Goal: Task Accomplishment & Management: Complete application form

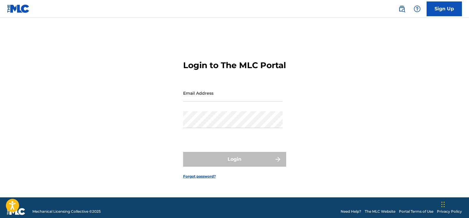
drag, startPoint x: 0, startPoint y: 0, endPoint x: 174, endPoint y: 96, distance: 198.9
click at [174, 96] on div "Login to The MLC Portal Email Address Password Login Forgot password?" at bounding box center [235, 114] width 412 height 165
click at [195, 101] on input "Email Address" at bounding box center [233, 93] width 100 height 17
type input "[EMAIL_ADDRESS][DOMAIN_NAME]"
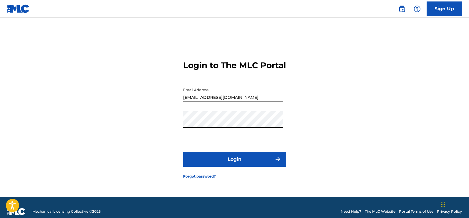
click at [183, 152] on button "Login" at bounding box center [234, 159] width 103 height 15
click at [230, 165] on button "Login" at bounding box center [234, 159] width 103 height 15
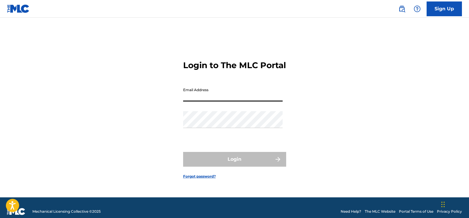
click at [223, 101] on input "Email Address" at bounding box center [233, 93] width 100 height 17
type input "[EMAIL_ADDRESS][DOMAIN_NAME]"
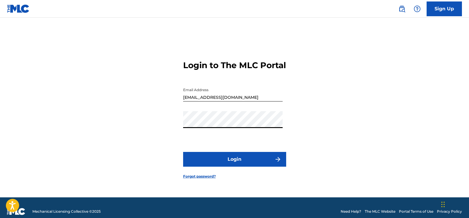
click at [183, 152] on button "Login" at bounding box center [234, 159] width 103 height 15
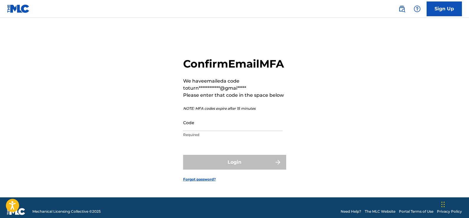
click at [225, 131] on input "Code" at bounding box center [233, 122] width 100 height 17
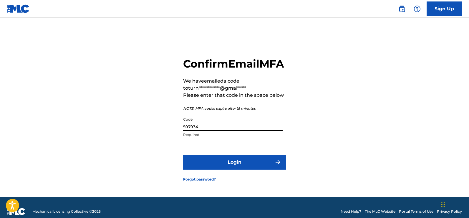
type input "597934"
click at [229, 164] on button "Login" at bounding box center [234, 162] width 103 height 15
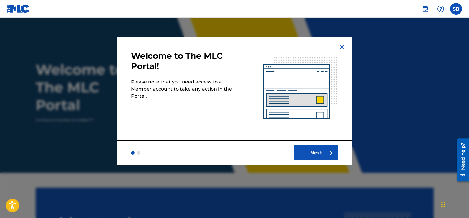
click at [329, 154] on img "submit" at bounding box center [330, 152] width 7 height 7
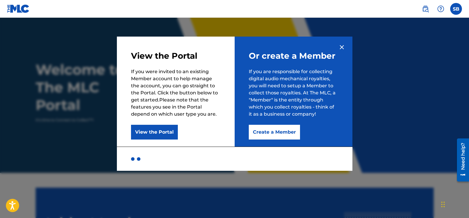
click at [274, 130] on button "Create a Member" at bounding box center [274, 132] width 51 height 15
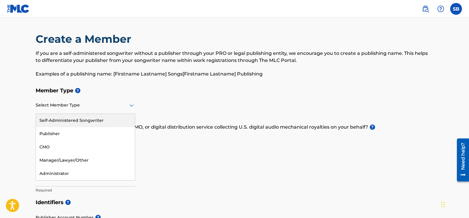
click at [110, 109] on div "Select Member Type" at bounding box center [86, 105] width 100 height 17
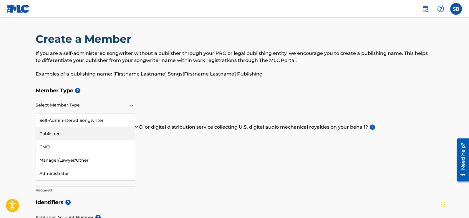
click at [91, 133] on div "Publisher" at bounding box center [85, 133] width 99 height 13
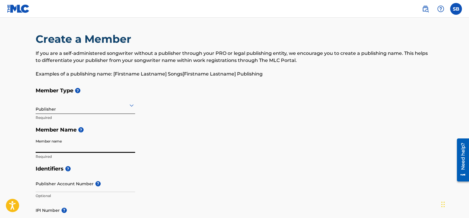
click at [79, 146] on input "Member name" at bounding box center [86, 144] width 100 height 17
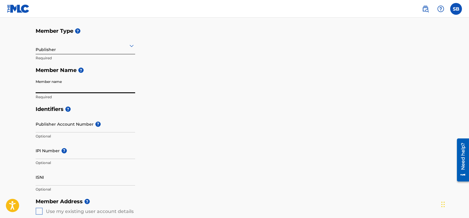
scroll to position [59, 0]
click at [103, 45] on div at bounding box center [86, 45] width 100 height 7
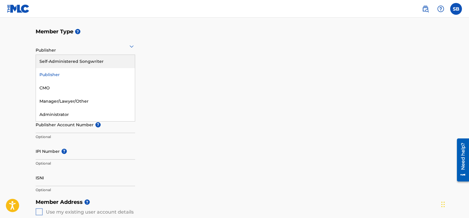
click at [99, 57] on div "Self-Administered Songwriter" at bounding box center [85, 61] width 99 height 13
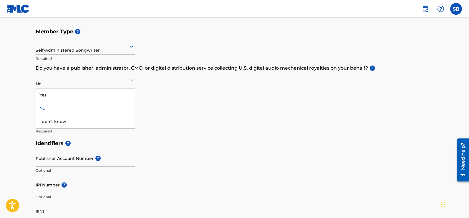
click at [67, 82] on div at bounding box center [86, 79] width 100 height 7
click at [61, 95] on div "Yes" at bounding box center [85, 94] width 99 height 13
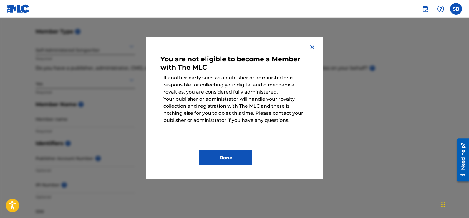
click at [317, 49] on div "You are not eligible to become a Member with The MLC If another party such as a…" at bounding box center [234, 108] width 177 height 143
click at [313, 46] on img at bounding box center [312, 47] width 7 height 7
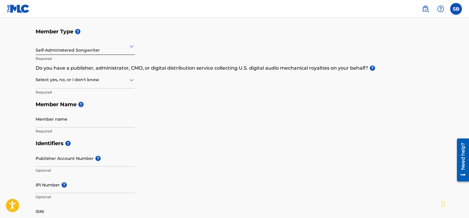
click at [115, 50] on div "Self-Administered Songwriter" at bounding box center [86, 46] width 100 height 14
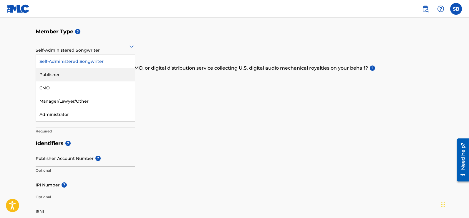
click at [94, 70] on div "Publisher" at bounding box center [85, 74] width 99 height 13
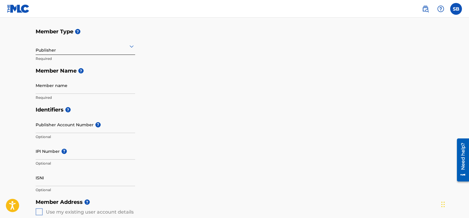
click at [124, 44] on div at bounding box center [86, 45] width 100 height 7
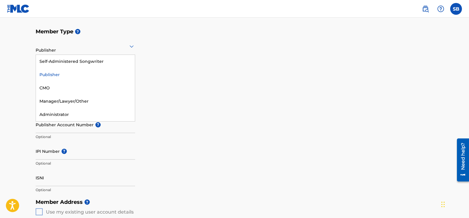
click at [273, 52] on div "Member Type ? 5 results available. Use Up and Down to choose options, press Ent…" at bounding box center [235, 64] width 398 height 78
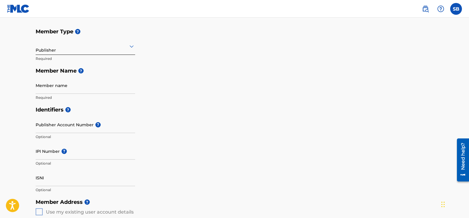
click at [111, 89] on input "Member name" at bounding box center [86, 85] width 100 height 17
click at [37, 90] on input "turnmeuplilshawn" at bounding box center [86, 85] width 100 height 17
type input "Turnmeuplilshawn"
click at [52, 128] on input "Publisher Account Number ?" at bounding box center [86, 124] width 100 height 17
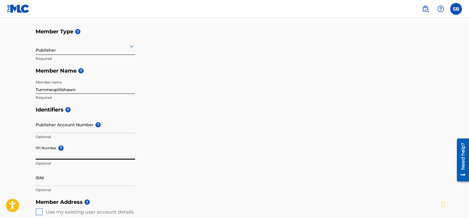
click at [72, 158] on input "IPI Number ?" at bounding box center [86, 151] width 100 height 17
paste input "01072758935"
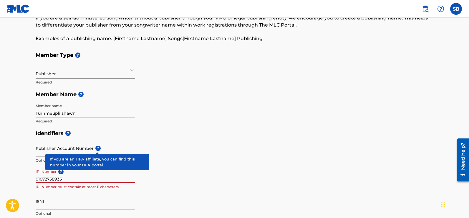
scroll to position [29, 0]
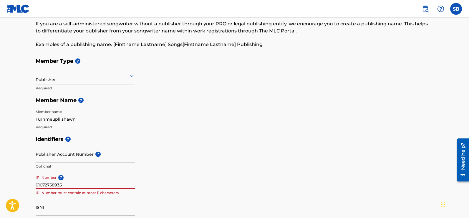
click at [272, 138] on h5 "Identifiers ?" at bounding box center [235, 139] width 398 height 13
click at [213, 133] on h5 "Identifiers ?" at bounding box center [235, 139] width 398 height 13
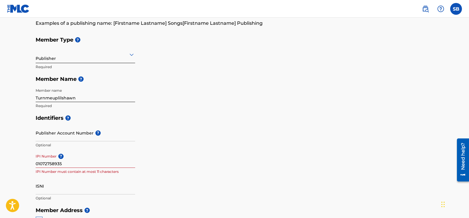
scroll to position [59, 0]
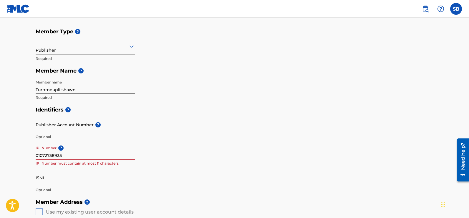
click at [45, 157] on input "01072758935" at bounding box center [86, 151] width 100 height 17
type input "01072758935"
click at [236, 101] on div "Member Type ? Publisher Required Member Name ? Member name [PERSON_NAME] Requir…" at bounding box center [235, 64] width 398 height 78
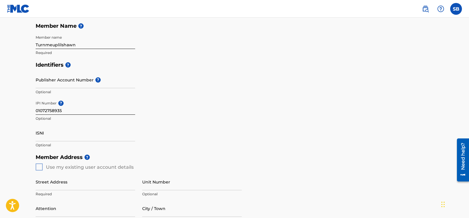
scroll to position [118, 0]
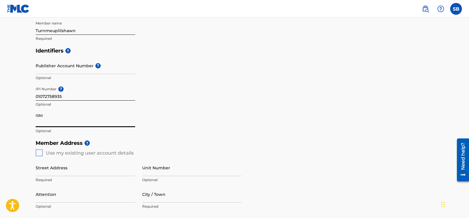
click at [44, 125] on input "ISNI" at bounding box center [86, 118] width 100 height 17
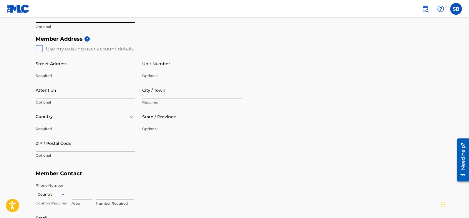
scroll to position [206, 0]
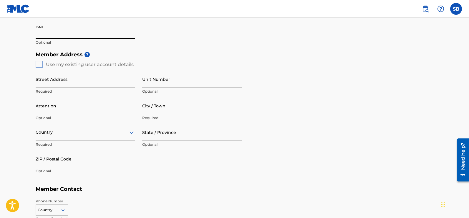
click at [67, 80] on input "Street Address" at bounding box center [86, 79] width 100 height 17
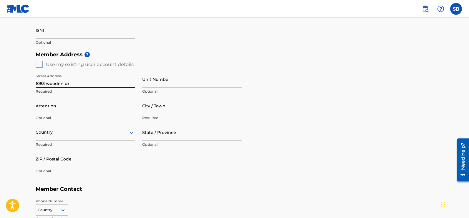
type input "1083 wooden dr"
click at [82, 109] on input "Attention" at bounding box center [86, 105] width 100 height 17
click at [160, 111] on input "City / Town" at bounding box center [192, 105] width 100 height 17
type input "[GEOGRAPHIC_DATA]"
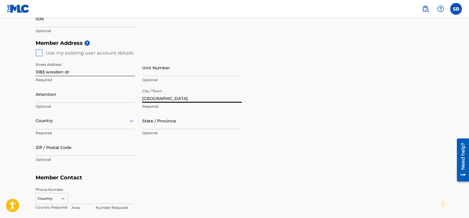
click at [106, 129] on div "Country" at bounding box center [86, 120] width 100 height 17
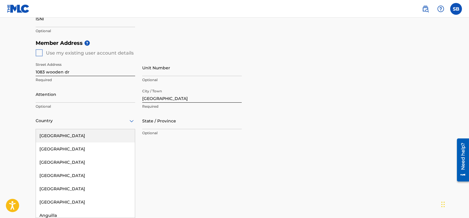
click at [103, 137] on div "[GEOGRAPHIC_DATA]" at bounding box center [85, 135] width 99 height 13
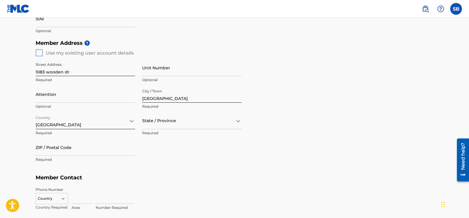
click at [189, 122] on div at bounding box center [192, 120] width 100 height 7
click at [165, 174] on div "[US_STATE]" at bounding box center [192, 169] width 99 height 13
click at [116, 154] on input "ZIP / Postal Code" at bounding box center [86, 147] width 100 height 17
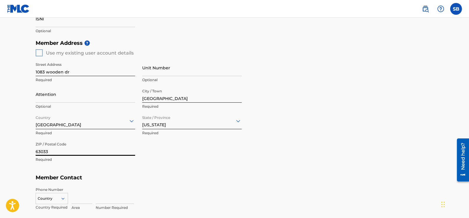
type input "63033"
click at [185, 156] on div "Street Address 1083 wooden dr Required Unit Number Optional Attention Optional …" at bounding box center [139, 112] width 206 height 112
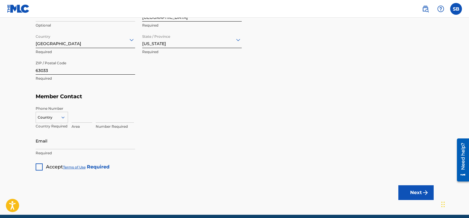
scroll to position [306, 0]
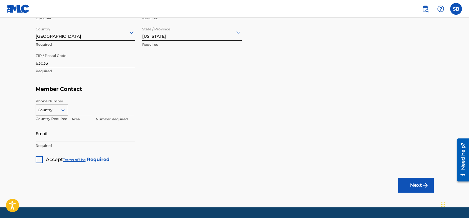
click at [52, 137] on input "Email" at bounding box center [86, 133] width 100 height 17
click at [65, 111] on icon at bounding box center [62, 109] width 5 height 5
click at [54, 118] on div "US, [GEOGRAPHIC_DATA] +1" at bounding box center [52, 124] width 32 height 23
click at [73, 109] on input at bounding box center [82, 106] width 21 height 17
type input "314"
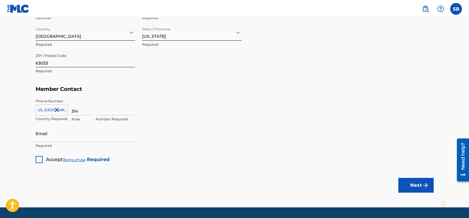
click at [111, 108] on input at bounding box center [115, 106] width 38 height 17
type input "8532703"
click at [50, 136] on input "Email" at bounding box center [86, 133] width 100 height 17
click at [38, 136] on input "[EMAIL_ADDRESS][DOMAIN_NAME]" at bounding box center [86, 133] width 100 height 17
type input "[EMAIL_ADDRESS][DOMAIN_NAME]"
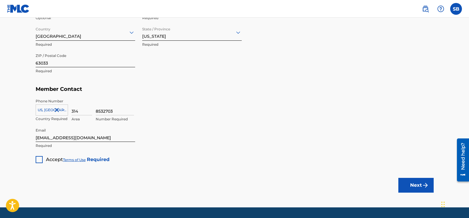
click at [41, 157] on div at bounding box center [39, 159] width 7 height 7
click at [411, 190] on button "Next" at bounding box center [416, 185] width 35 height 15
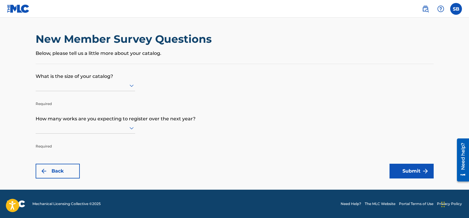
click at [104, 81] on div at bounding box center [86, 85] width 100 height 11
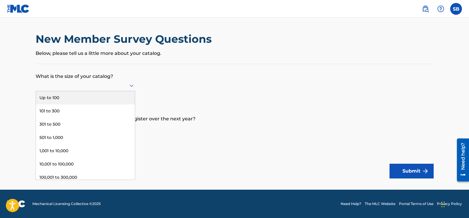
click at [93, 95] on div "Up to 100" at bounding box center [85, 97] width 99 height 13
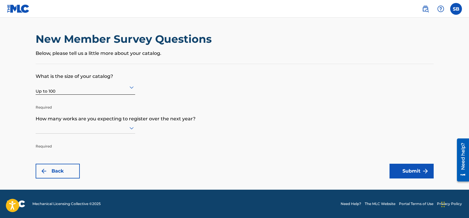
scroll to position [0, 0]
click at [92, 130] on div at bounding box center [86, 127] width 100 height 7
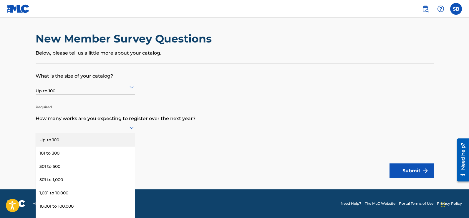
click at [89, 138] on div "Up to 100" at bounding box center [85, 139] width 99 height 13
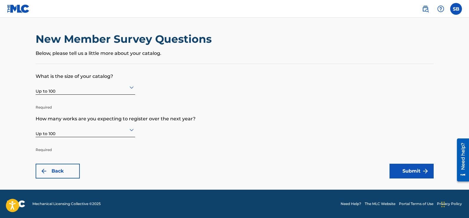
scroll to position [0, 0]
click at [400, 172] on button "Submit" at bounding box center [412, 171] width 44 height 15
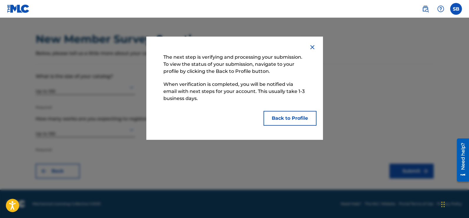
click at [313, 47] on img at bounding box center [312, 47] width 7 height 7
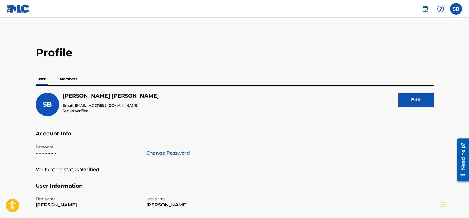
click at [22, 8] on img at bounding box center [18, 8] width 23 height 9
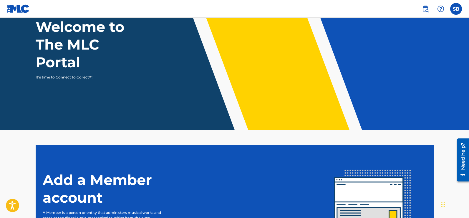
scroll to position [32, 0]
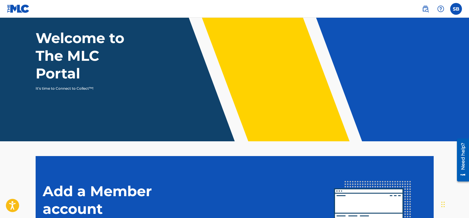
click at [456, 11] on label at bounding box center [456, 9] width 12 height 12
click at [456, 9] on input "SB [PERSON_NAME] [EMAIL_ADDRESS][DOMAIN_NAME] Notification Preferences Profile …" at bounding box center [456, 9] width 0 height 0
click at [336, 11] on nav "SB SB [PERSON_NAME] [EMAIL_ADDRESS][DOMAIN_NAME] Notification Preferences Profi…" at bounding box center [234, 9] width 469 height 18
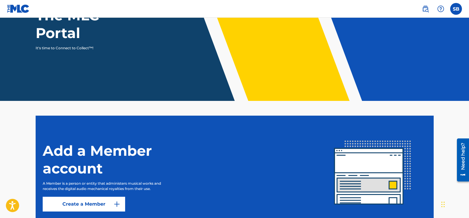
scroll to position [120, 0]
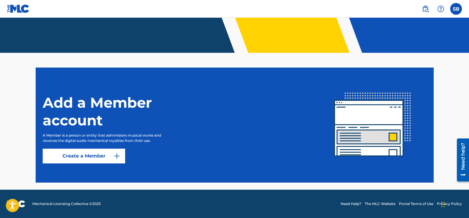
click at [107, 156] on link "Create a Member" at bounding box center [84, 155] width 82 height 15
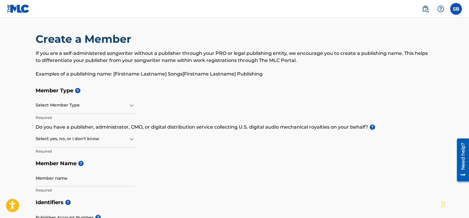
click at [460, 6] on label at bounding box center [456, 9] width 12 height 12
click at [456, 9] on input "SB [PERSON_NAME] [EMAIL_ADDRESS][DOMAIN_NAME] Notification Preferences Profile …" at bounding box center [456, 9] width 0 height 0
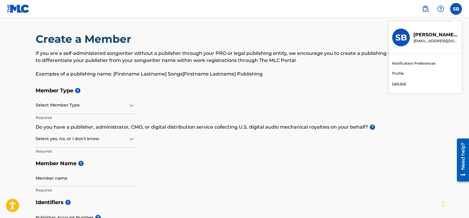
click at [397, 41] on h3 "SB" at bounding box center [401, 37] width 11 height 10
click at [456, 9] on input "SB [PERSON_NAME] [EMAIL_ADDRESS][DOMAIN_NAME] Notification Preferences Profile …" at bounding box center [456, 9] width 0 height 0
click at [26, 11] on img at bounding box center [18, 8] width 23 height 9
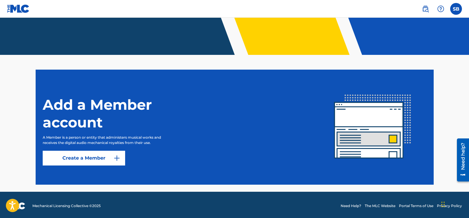
scroll to position [120, 0]
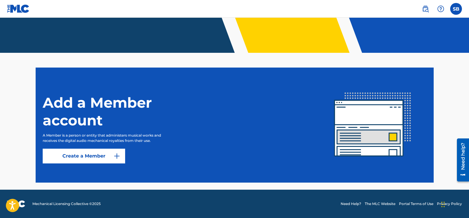
click at [455, 10] on label at bounding box center [456, 9] width 12 height 12
click at [456, 9] on input "SB [PERSON_NAME] [EMAIL_ADDRESS][DOMAIN_NAME] Notification Preferences Profile …" at bounding box center [456, 9] width 0 height 0
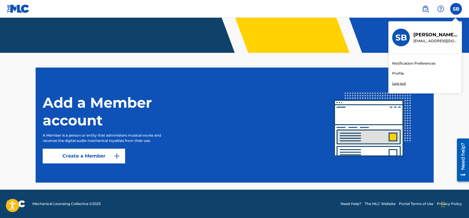
click at [398, 85] on p "Log out" at bounding box center [399, 83] width 14 height 5
click at [456, 9] on input "SB [PERSON_NAME] [EMAIL_ADDRESS][DOMAIN_NAME] Notification Preferences Profile …" at bounding box center [456, 9] width 0 height 0
